Goal: Task Accomplishment & Management: Manage account settings

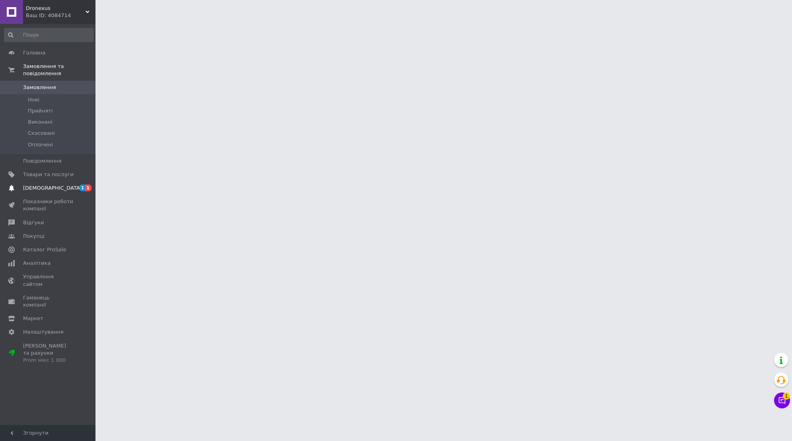
click at [44, 193] on link "Сповіщення 1 1" at bounding box center [49, 188] width 98 height 14
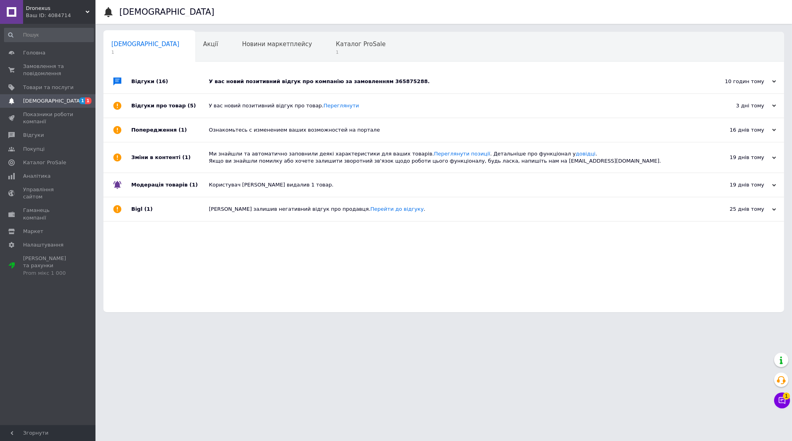
click at [288, 82] on div "У вас новий позитивний відгук про компанію за замовленням 365875288." at bounding box center [453, 81] width 488 height 7
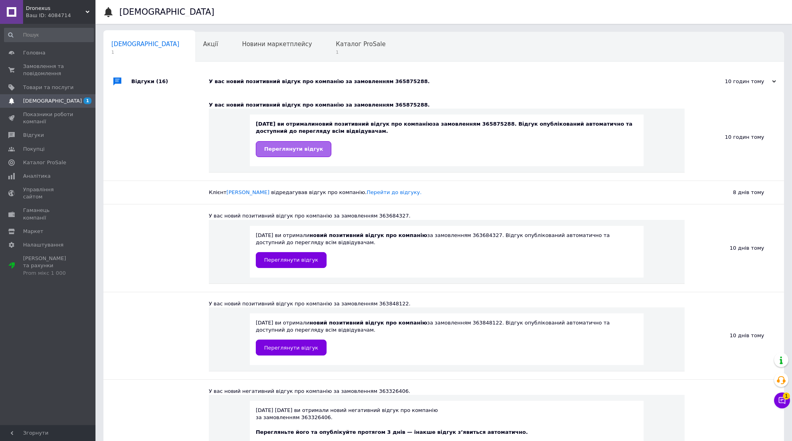
click at [293, 151] on span "Переглянути відгук" at bounding box center [293, 149] width 59 height 6
click at [336, 44] on span "Каталог ProSale" at bounding box center [361, 44] width 50 height 7
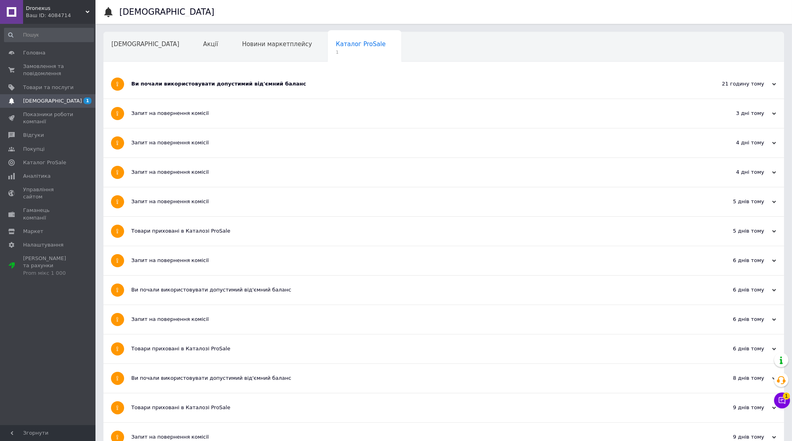
click at [225, 82] on div "Ви почали використовувати допустимий від'ємний баланс" at bounding box center [414, 83] width 566 height 7
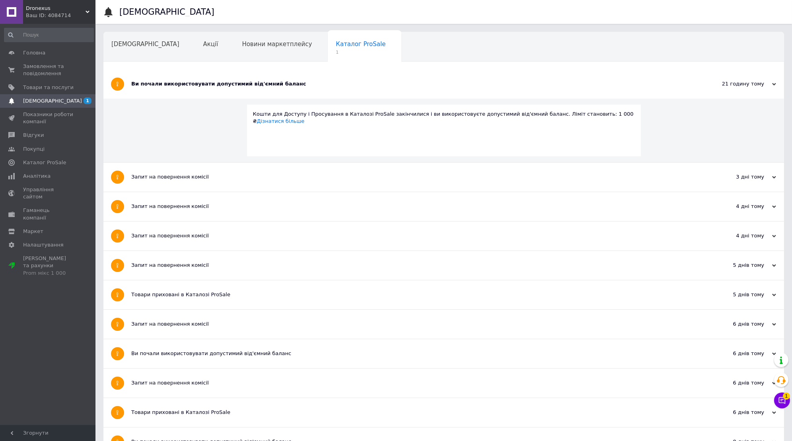
click at [226, 82] on div "Ви почали використовувати допустимий від'ємний баланс" at bounding box center [414, 83] width 566 height 7
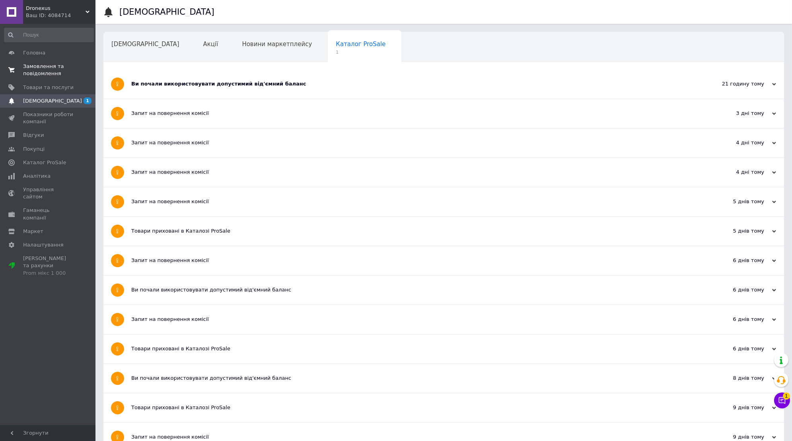
click at [47, 71] on span "Замовлення та повідомлення" at bounding box center [48, 70] width 51 height 14
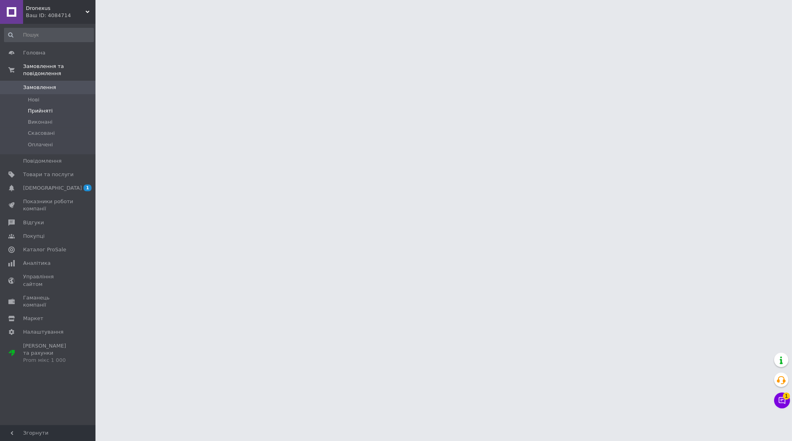
click at [44, 109] on span "Прийняті" at bounding box center [40, 110] width 25 height 7
click at [784, 400] on icon at bounding box center [783, 401] width 8 height 8
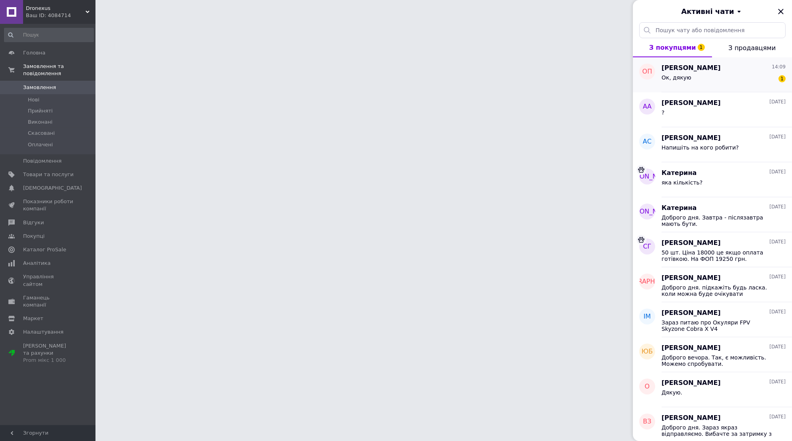
click at [690, 71] on span "[PERSON_NAME]" at bounding box center [691, 68] width 59 height 9
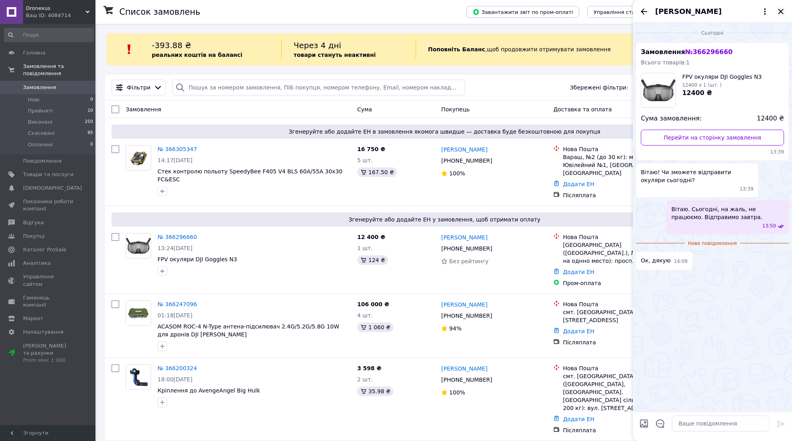
click at [781, 10] on icon "Закрити" at bounding box center [781, 11] width 5 height 5
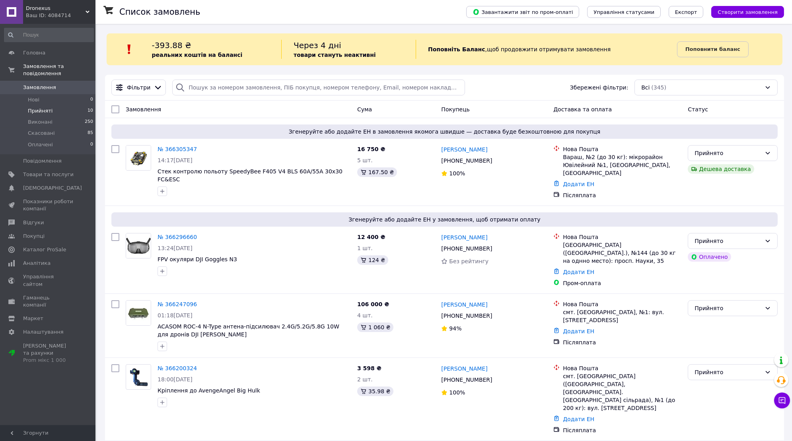
click at [53, 107] on li "Прийняті 10" at bounding box center [49, 110] width 98 height 11
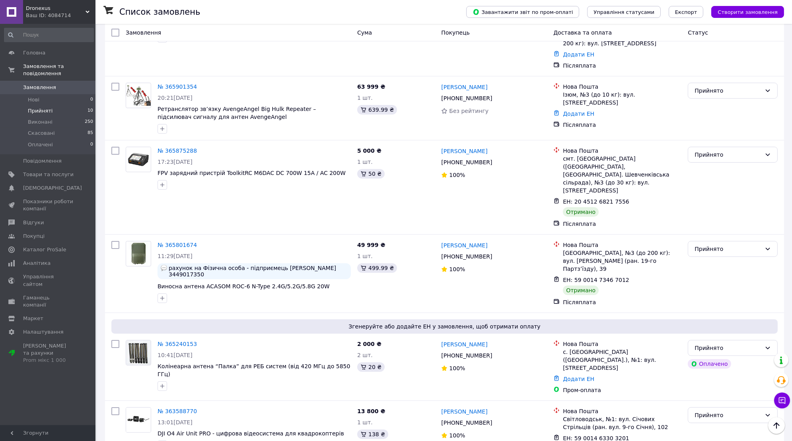
scroll to position [371, 0]
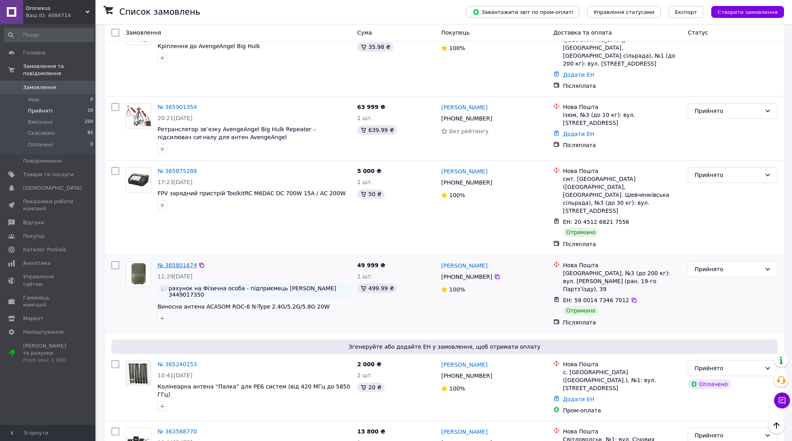
click at [169, 262] on link "№ 365801674" at bounding box center [177, 265] width 39 height 6
click at [176, 168] on link "№ 365875288" at bounding box center [177, 171] width 39 height 6
click at [46, 110] on span "Прийняті" at bounding box center [40, 110] width 25 height 7
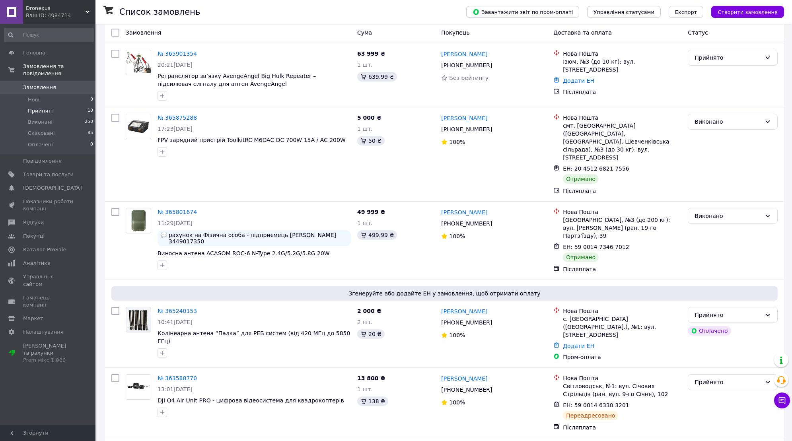
scroll to position [424, 0]
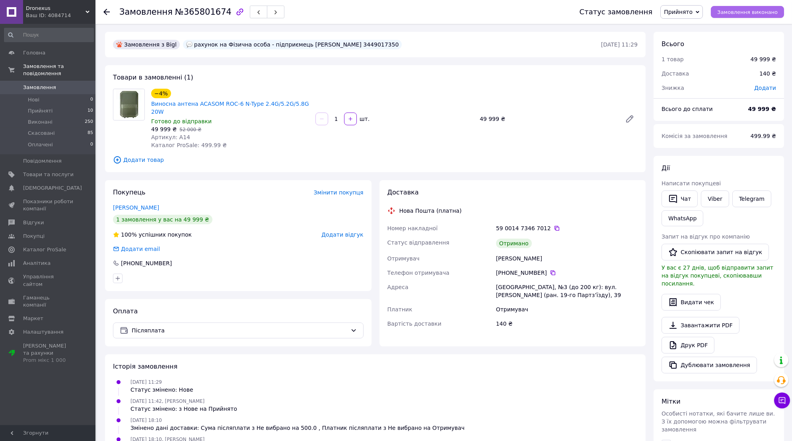
click at [746, 14] on span "Замовлення виконано" at bounding box center [748, 12] width 60 height 6
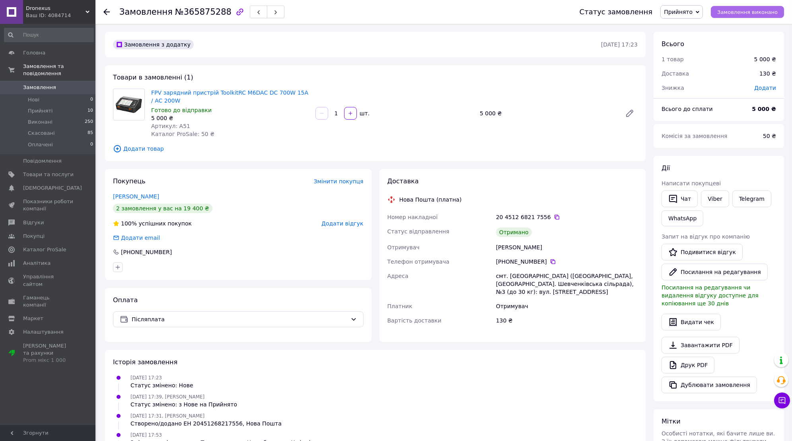
click at [742, 14] on span "Замовлення виконано" at bounding box center [748, 12] width 60 height 6
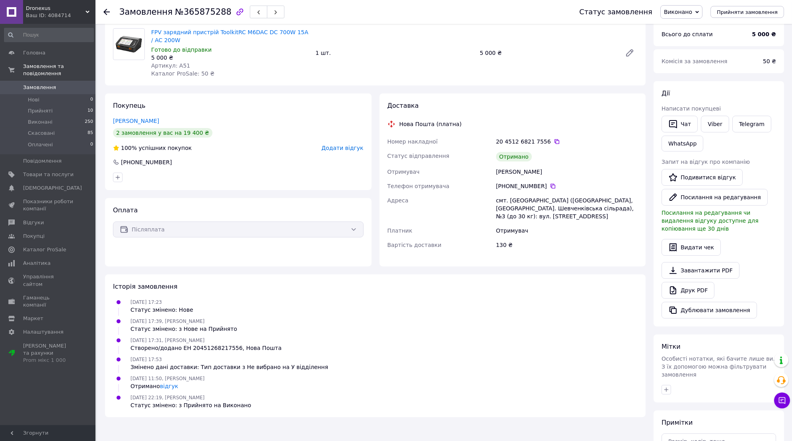
scroll to position [74, 0]
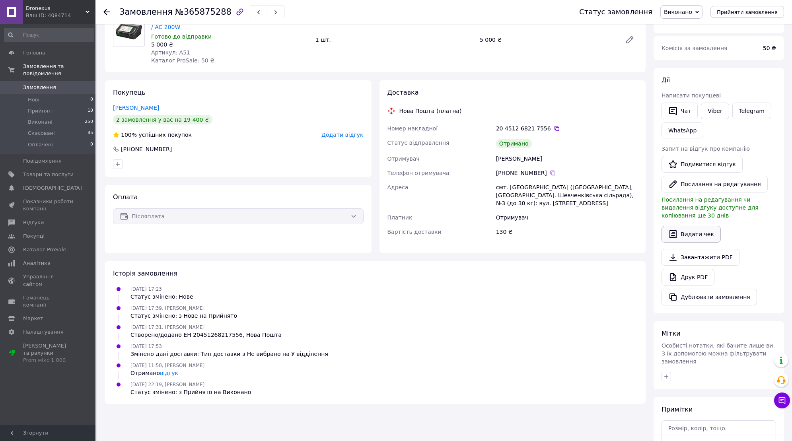
click at [702, 227] on button "Видати чек" at bounding box center [691, 234] width 59 height 17
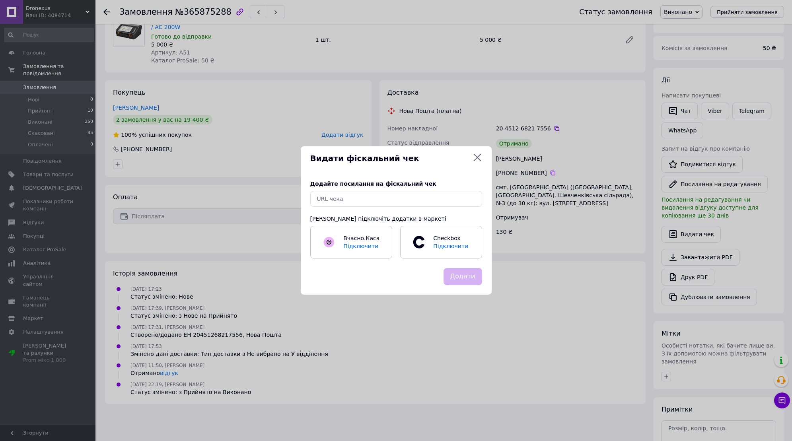
click at [478, 156] on icon at bounding box center [478, 158] width 10 height 10
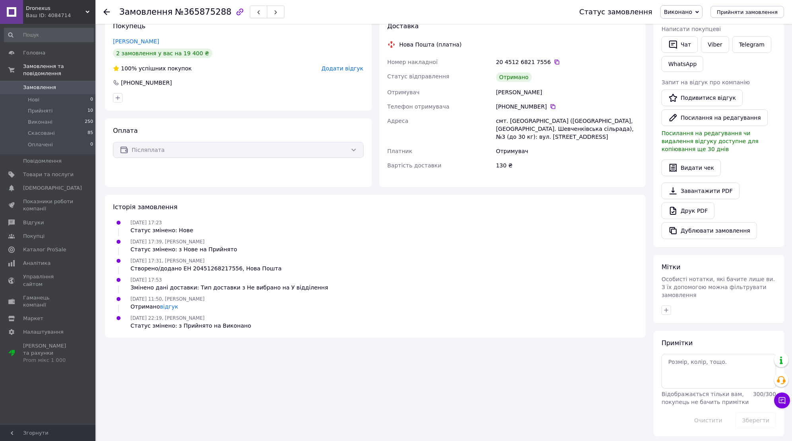
scroll to position [0, 0]
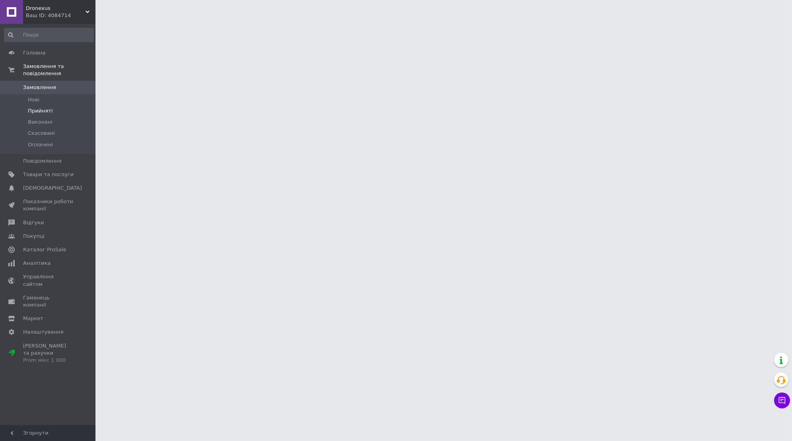
click at [43, 106] on li "Прийняті" at bounding box center [49, 110] width 98 height 11
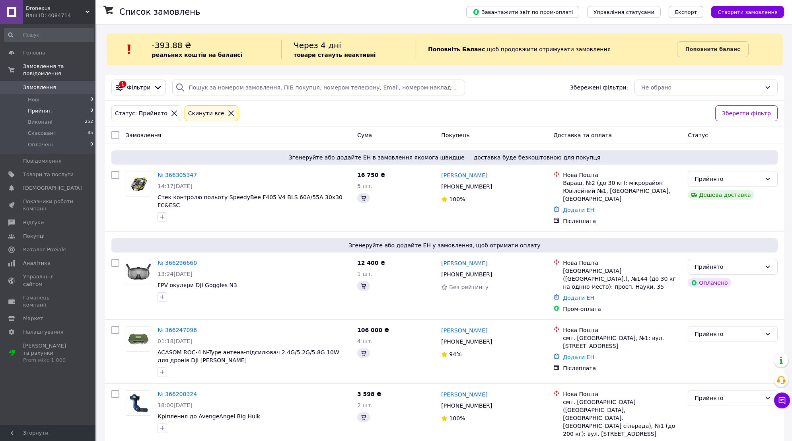
click at [37, 113] on span "Прийняті" at bounding box center [40, 110] width 25 height 7
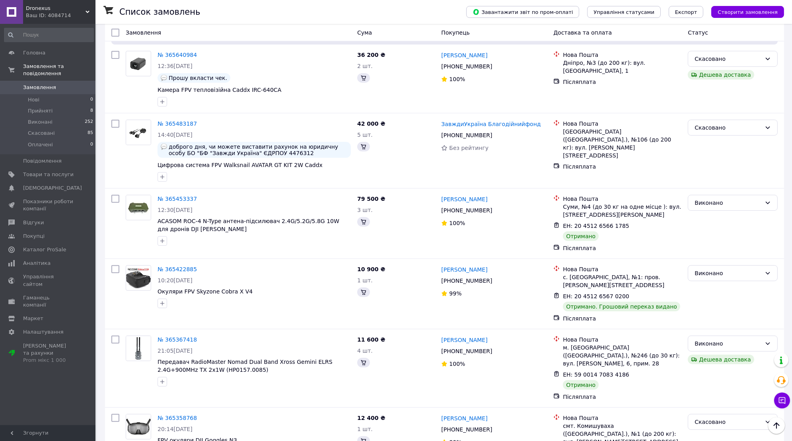
scroll to position [767, 0]
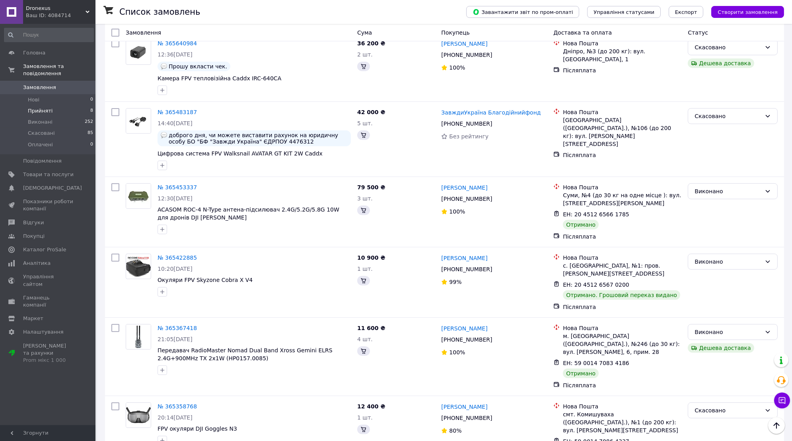
click at [38, 110] on span "Прийняті" at bounding box center [40, 110] width 25 height 7
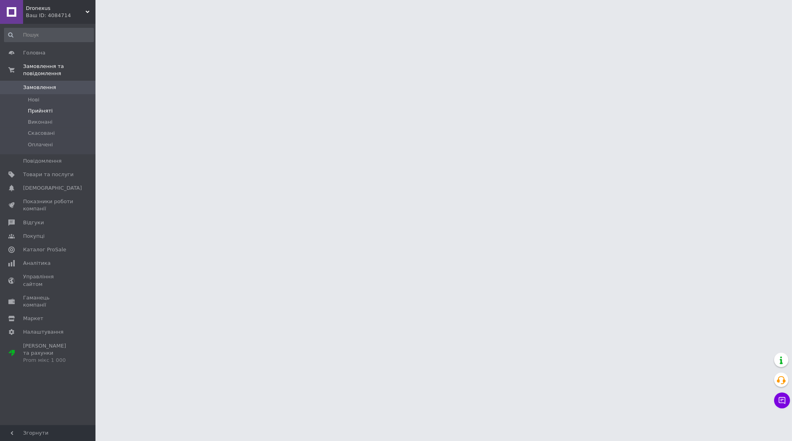
click at [46, 113] on span "Прийняті" at bounding box center [40, 110] width 25 height 7
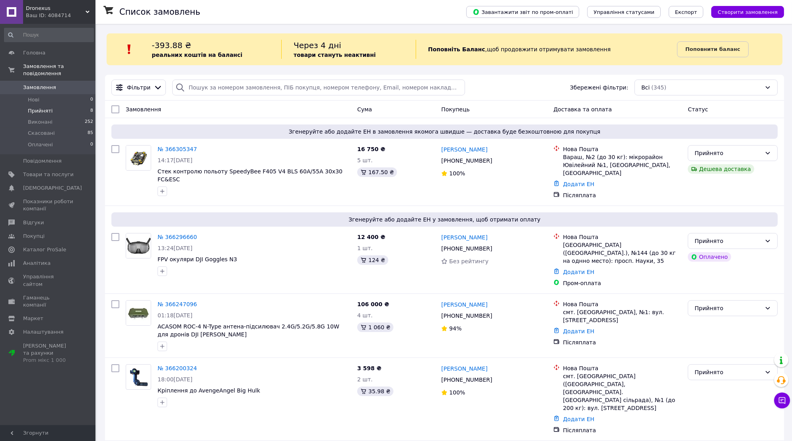
click at [45, 112] on span "Прийняті" at bounding box center [40, 110] width 25 height 7
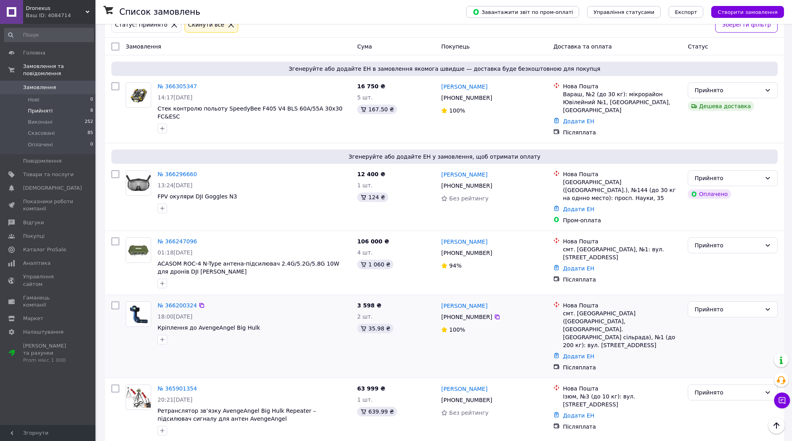
scroll to position [88, 0]
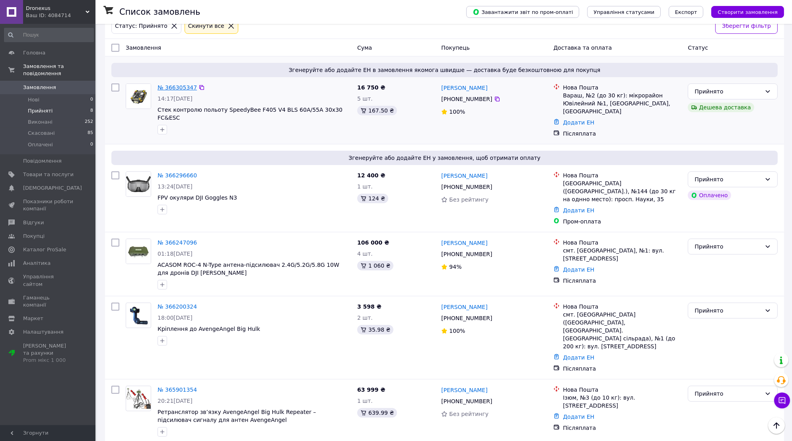
click at [185, 85] on link "№ 366305347" at bounding box center [177, 87] width 39 height 6
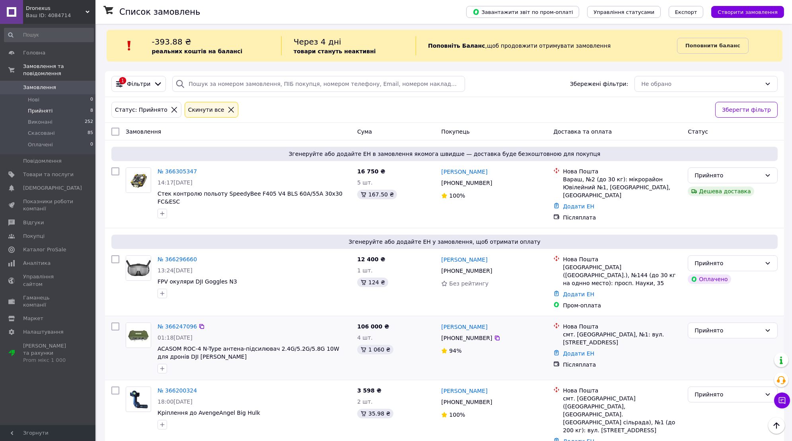
scroll to position [0, 0]
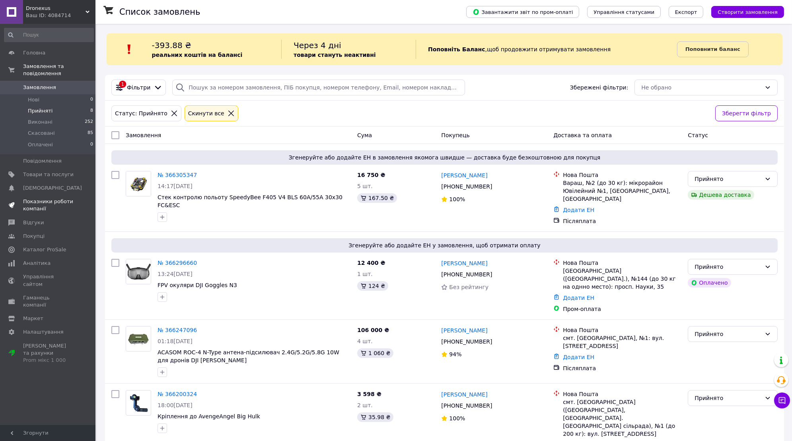
click at [37, 207] on span "Показники роботи компанії" at bounding box center [48, 205] width 51 height 14
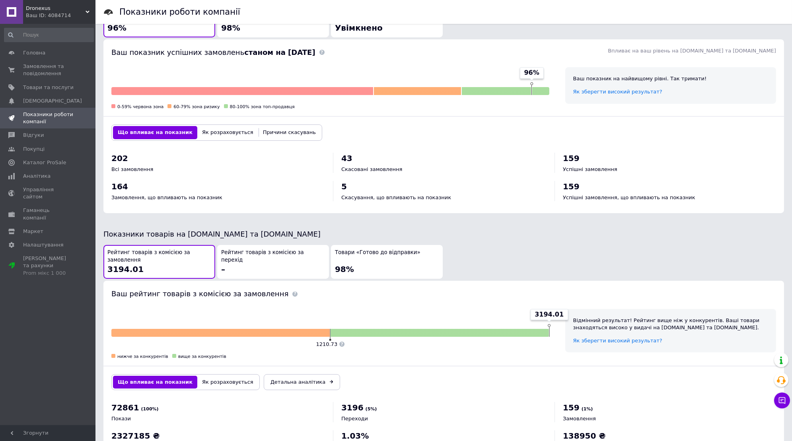
scroll to position [220, 0]
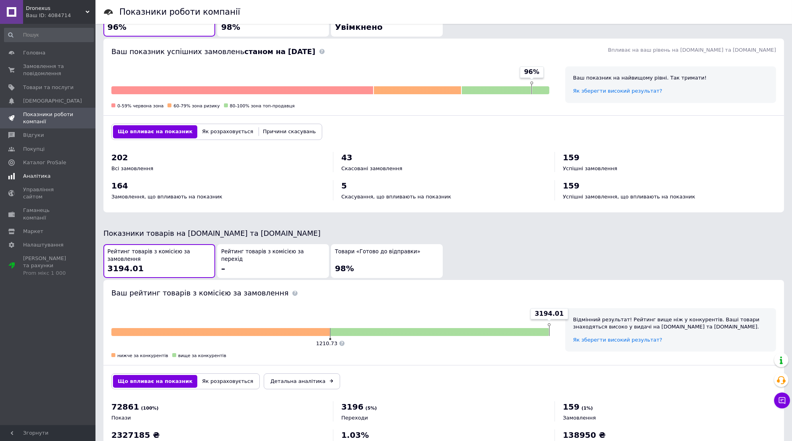
click at [35, 173] on span "Аналітика" at bounding box center [36, 176] width 27 height 7
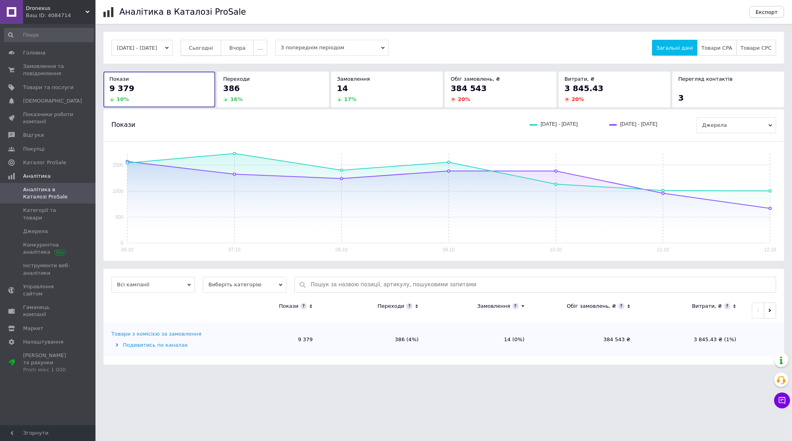
click at [213, 51] on span "Сьогодні" at bounding box center [201, 48] width 24 height 6
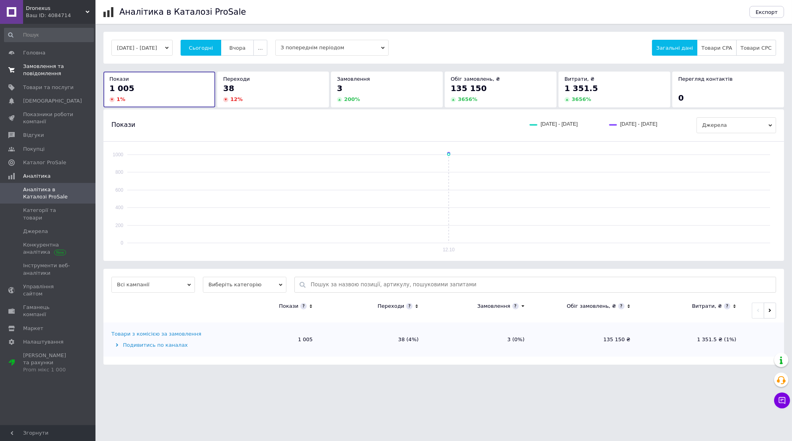
click at [51, 68] on span "Замовлення та повідомлення" at bounding box center [48, 70] width 51 height 14
